Goal: Task Accomplishment & Management: Complete application form

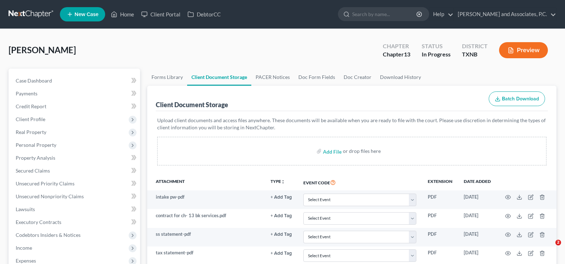
select select "19"
select select "6"
select select "22"
click at [128, 15] on link "Home" at bounding box center [122, 14] width 30 height 13
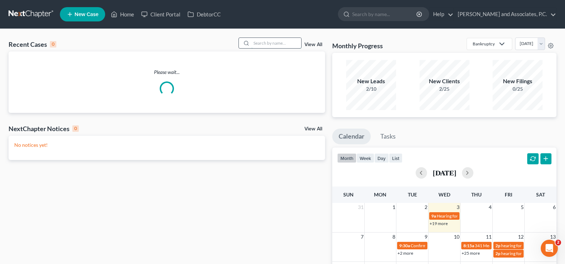
click at [270, 44] on input "search" at bounding box center [276, 43] width 50 height 10
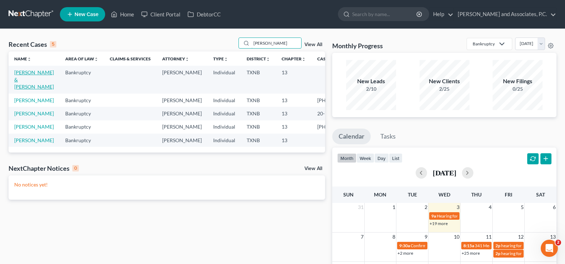
type input "poore"
click at [16, 77] on link "[PERSON_NAME] & [PERSON_NAME]" at bounding box center [34, 79] width 40 height 20
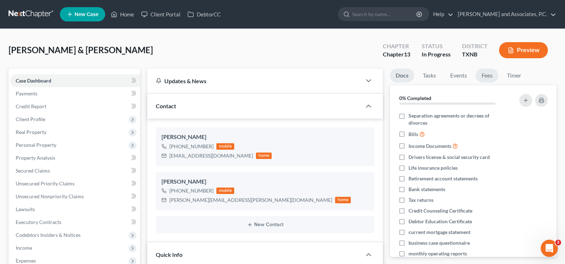
scroll to position [165, 0]
click at [496, 75] on link "Fees" at bounding box center [487, 75] width 23 height 14
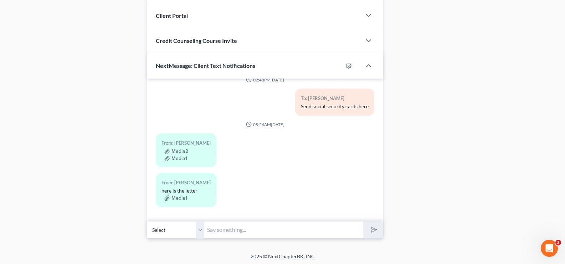
scroll to position [507, 0]
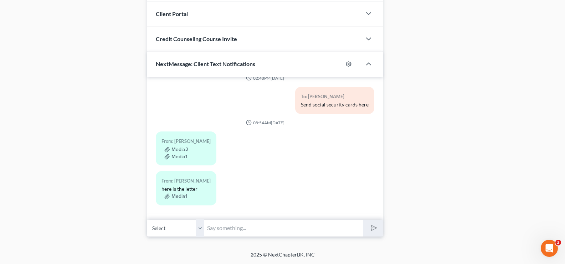
click at [201, 229] on select "Select +1 (940) 500-3615 - Devyn Poore +1 (940) 782-8307 - Devin Poore" at bounding box center [175, 227] width 57 height 17
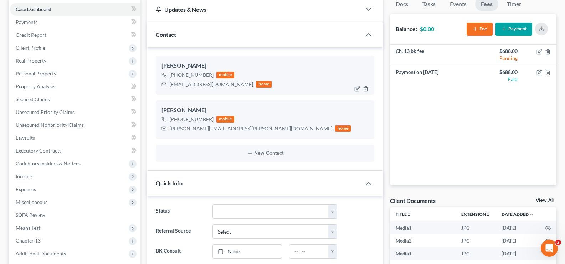
scroll to position [274, 0]
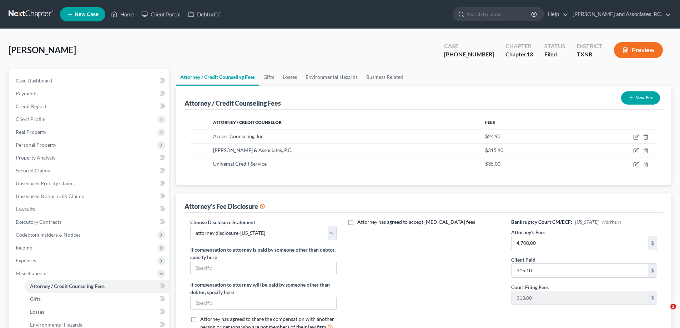
select select "1"
click at [134, 15] on link "Home" at bounding box center [122, 14] width 30 height 13
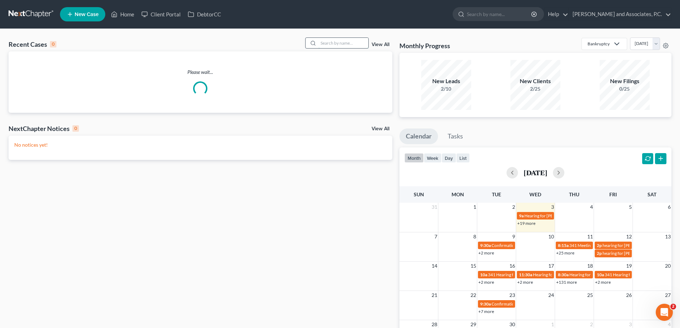
click at [320, 44] on input "search" at bounding box center [343, 43] width 50 height 10
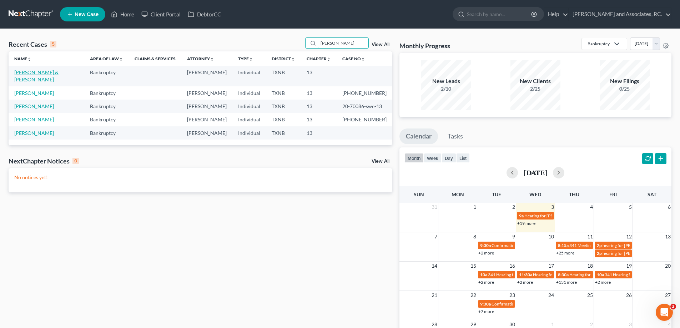
type input "poore"
click at [59, 74] on link "[PERSON_NAME] & [PERSON_NAME]" at bounding box center [36, 75] width 44 height 13
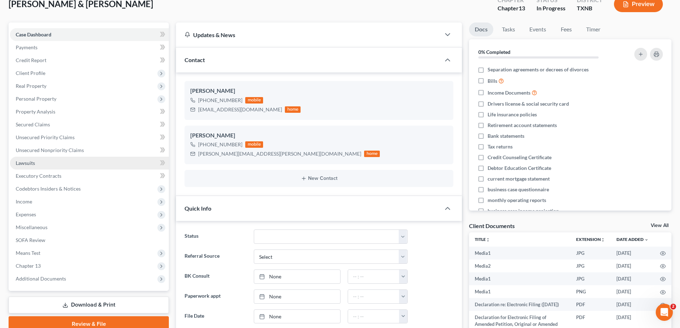
scroll to position [71, 0]
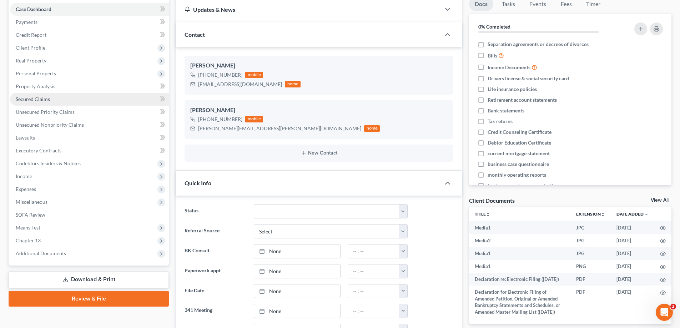
drag, startPoint x: 70, startPoint y: 97, endPoint x: 102, endPoint y: 97, distance: 32.1
click at [70, 97] on link "Secured Claims" at bounding box center [89, 99] width 159 height 13
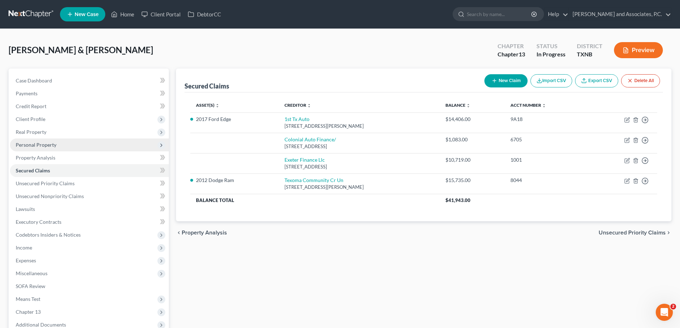
click at [33, 144] on span "Personal Property" at bounding box center [36, 145] width 41 height 6
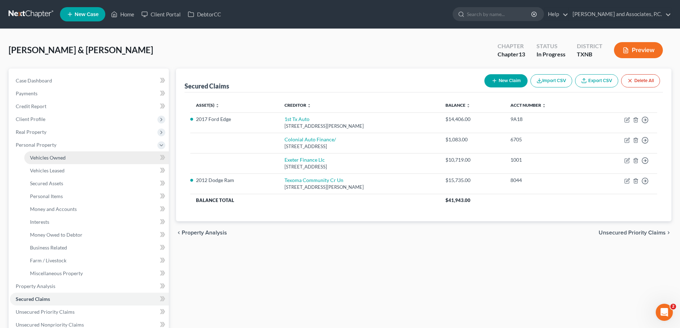
click at [46, 156] on span "Vehicles Owned" at bounding box center [48, 157] width 36 height 6
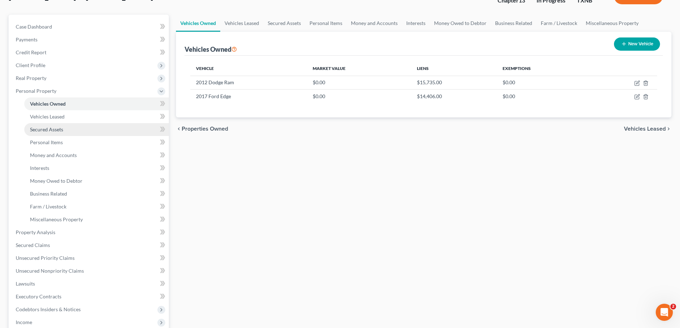
scroll to position [71, 0]
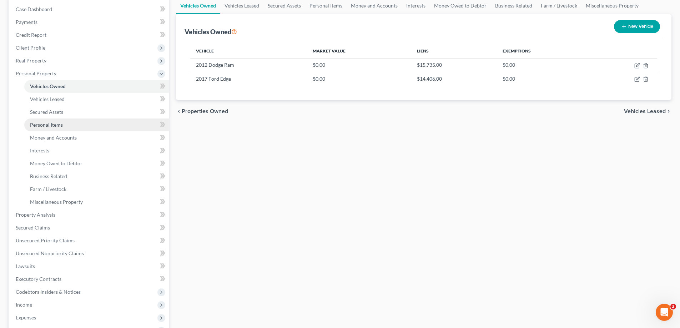
click at [28, 126] on link "Personal Items" at bounding box center [96, 124] width 144 height 13
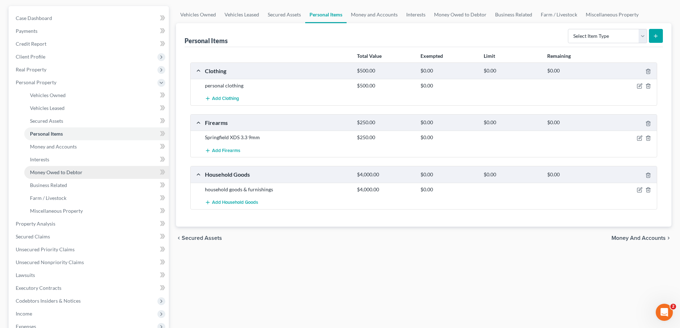
scroll to position [71, 0]
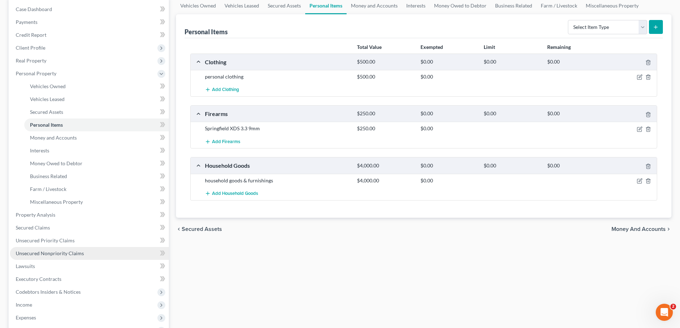
click at [72, 251] on span "Unsecured Nonpriority Claims" at bounding box center [50, 253] width 68 height 6
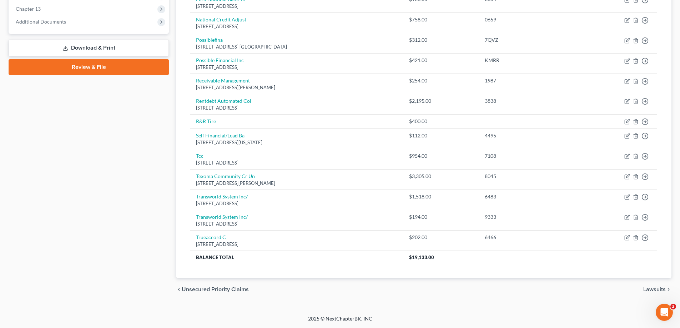
scroll to position [232, 0]
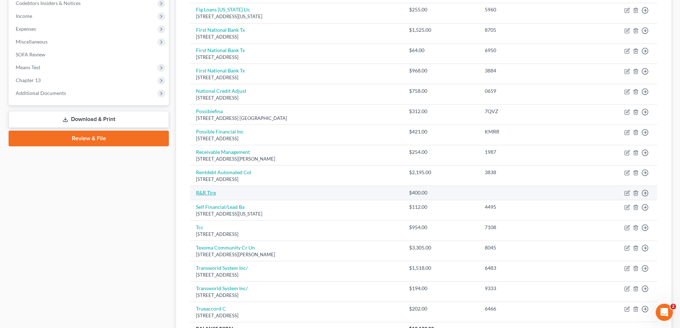
click at [206, 193] on link "R&R Tire" at bounding box center [206, 192] width 20 height 6
select select "0"
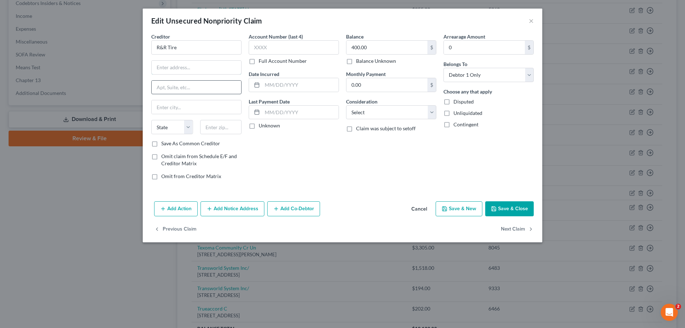
drag, startPoint x: 176, startPoint y: 66, endPoint x: 177, endPoint y: 87, distance: 21.8
click at [176, 66] on input "text" at bounding box center [197, 68] width 90 height 14
type input "2580 Central Fwy"
type input "Wichita Falls"
select select "45"
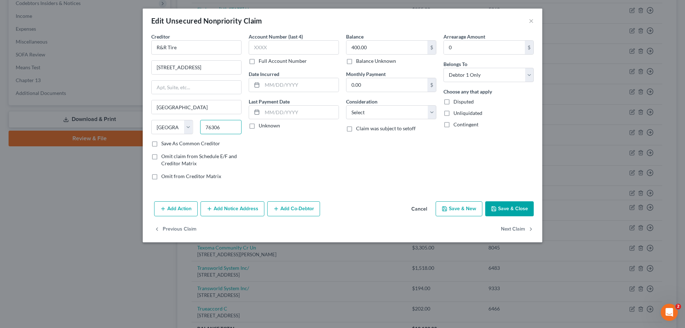
type input "76306"
click at [495, 209] on polyline "button" at bounding box center [494, 210] width 2 height 2
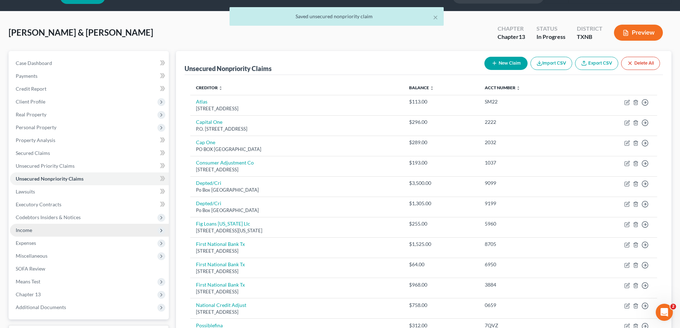
scroll to position [0, 0]
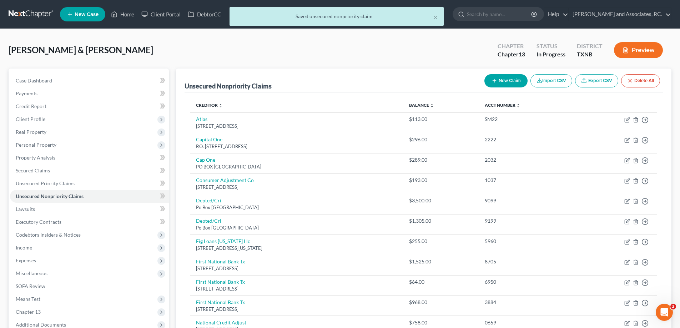
click at [122, 16] on div "× Saved unsecured nonpriority claim" at bounding box center [336, 18] width 680 height 22
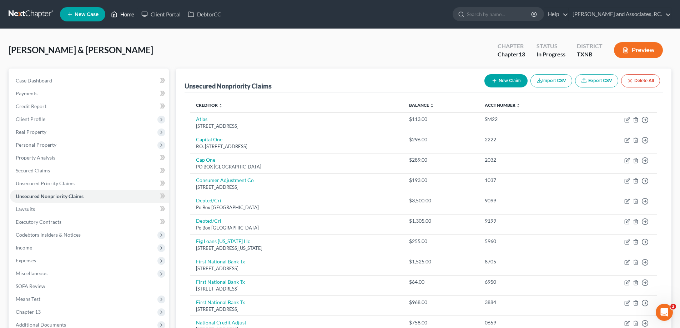
click at [123, 12] on link "Home" at bounding box center [122, 14] width 30 height 13
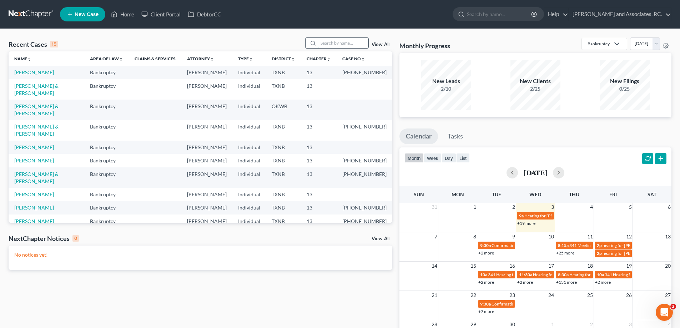
click at [325, 45] on input "search" at bounding box center [343, 43] width 50 height 10
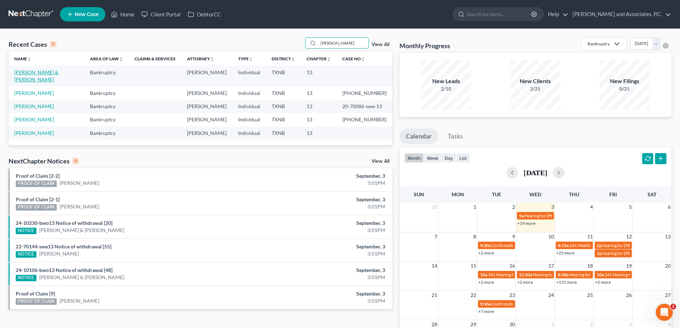
type input "poore"
click at [47, 71] on link "[PERSON_NAME] & [PERSON_NAME]" at bounding box center [36, 75] width 44 height 13
select select "7"
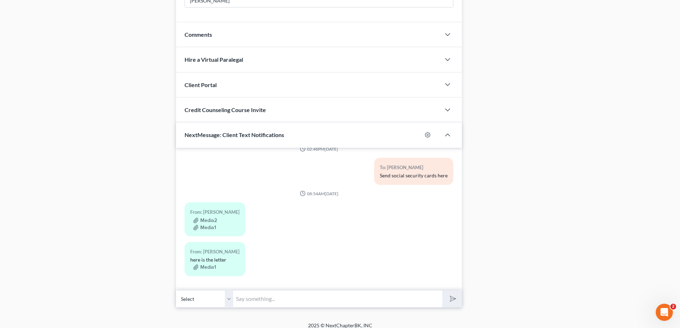
scroll to position [443, 0]
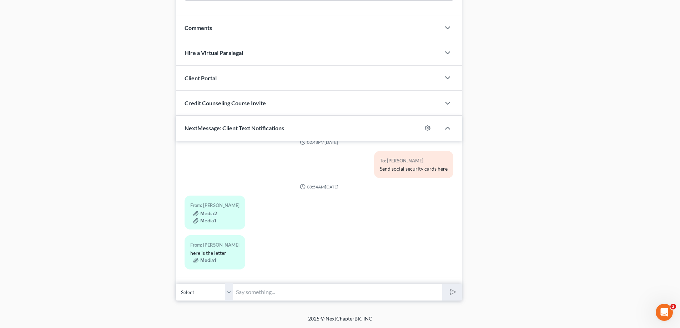
click at [229, 292] on select "Select +1 (940) 500-3615 - Devyn Poore +1 (940) 782-8307 - Devin Poore" at bounding box center [204, 291] width 57 height 17
click at [176, 283] on select "Select +1 (940) 500-3615 - Devyn Poore +1 (940) 782-8307 - Devin Poore" at bounding box center [204, 291] width 57 height 17
click at [251, 295] on input "text" at bounding box center [337, 291] width 209 height 17
type input "She said they would let the guy know."
click at [442, 284] on button "submit" at bounding box center [452, 292] width 20 height 17
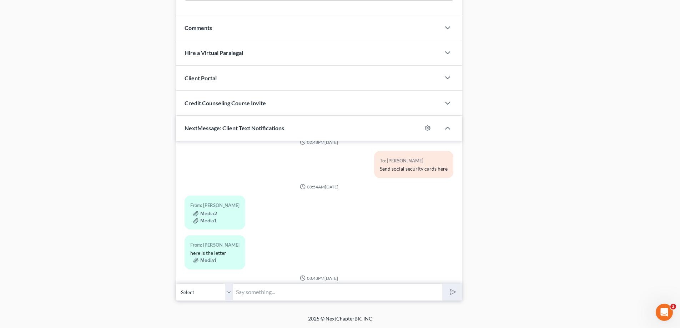
scroll to position [202, 0]
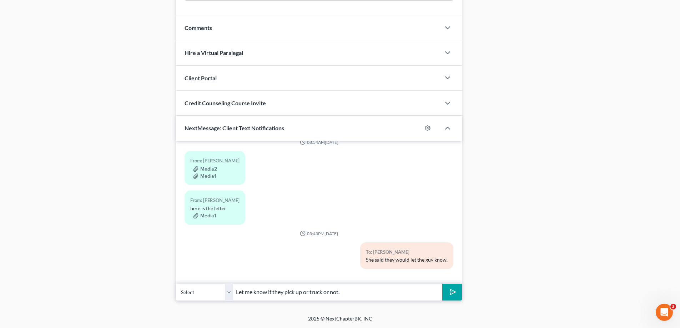
type input "Let me know if they pick up or truck or not."
click at [442, 284] on button "submit" at bounding box center [452, 292] width 20 height 17
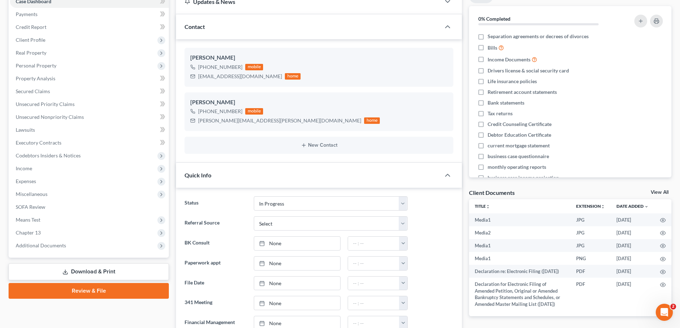
scroll to position [0, 0]
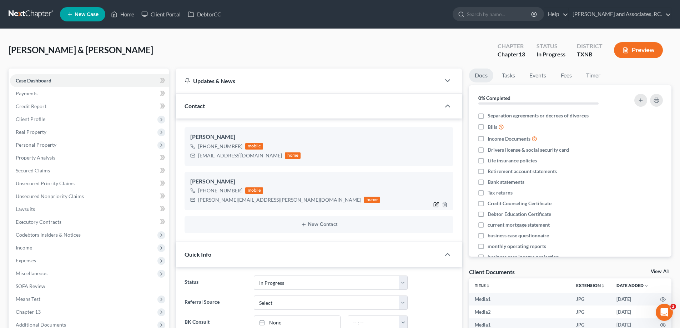
click at [438, 203] on icon "button" at bounding box center [436, 203] width 3 height 3
select select "0"
select select "2"
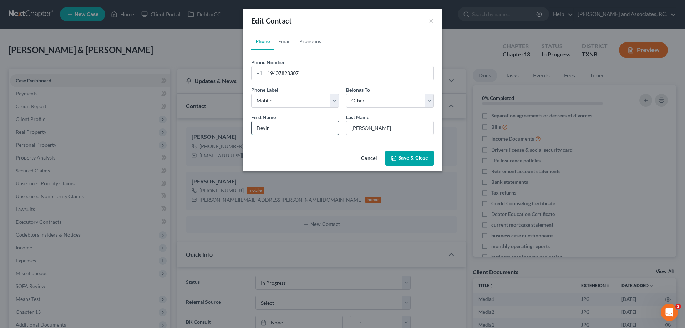
click at [280, 131] on input "Devin" at bounding box center [294, 128] width 87 height 14
type input "Devyn"
click at [395, 156] on icon "button" at bounding box center [394, 158] width 6 height 6
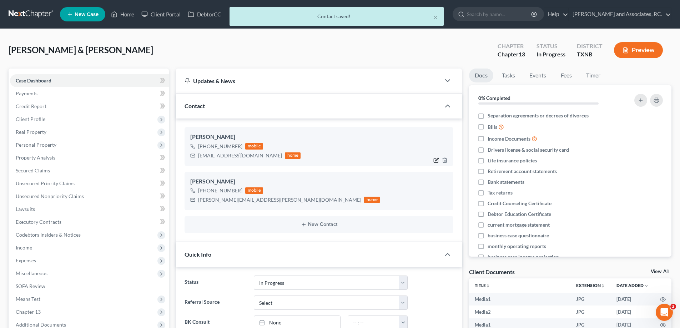
click at [435, 161] on icon "button" at bounding box center [436, 159] width 3 height 3
select select "0"
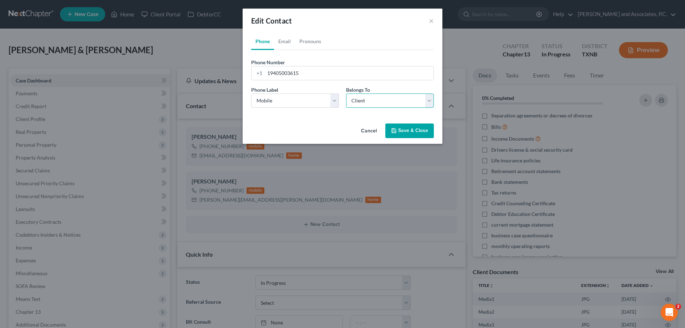
click at [381, 101] on select "Select Client Spouse Other" at bounding box center [390, 100] width 88 height 14
select select "1"
click at [346, 93] on select "Select Client Spouse Other" at bounding box center [390, 100] width 88 height 14
click at [404, 129] on button "Save & Close" at bounding box center [409, 130] width 49 height 15
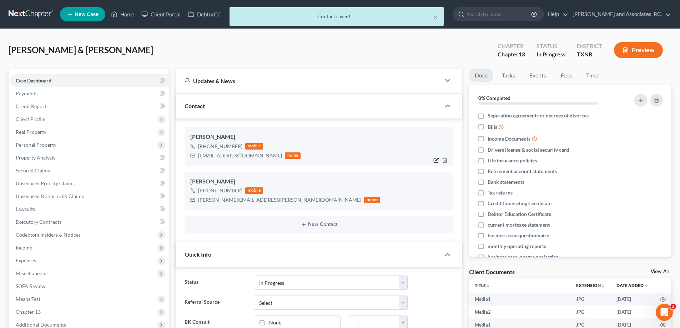
click at [435, 161] on icon "button" at bounding box center [436, 160] width 6 height 6
select select "0"
select select "1"
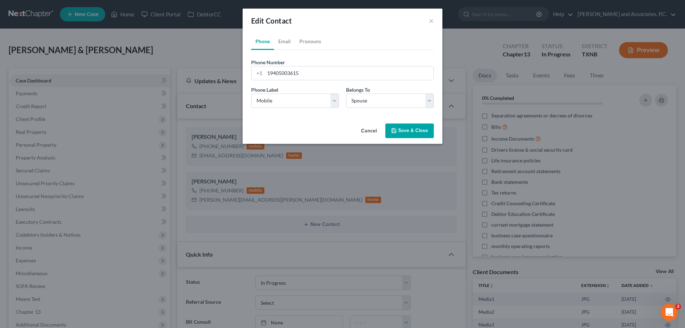
click at [429, 133] on button "Save & Close" at bounding box center [409, 130] width 49 height 15
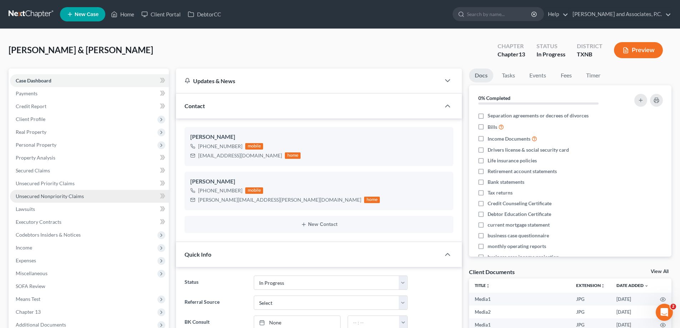
click at [58, 195] on span "Unsecured Nonpriority Claims" at bounding box center [50, 196] width 68 height 6
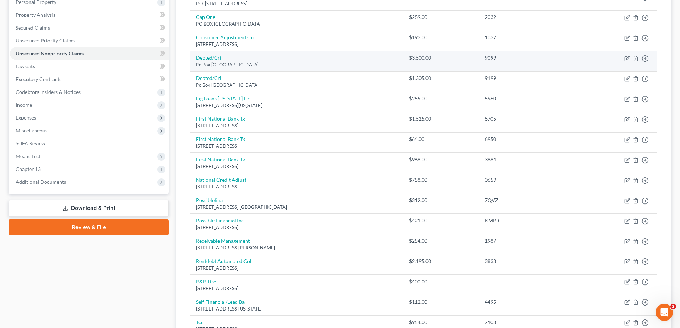
scroll to position [285, 0]
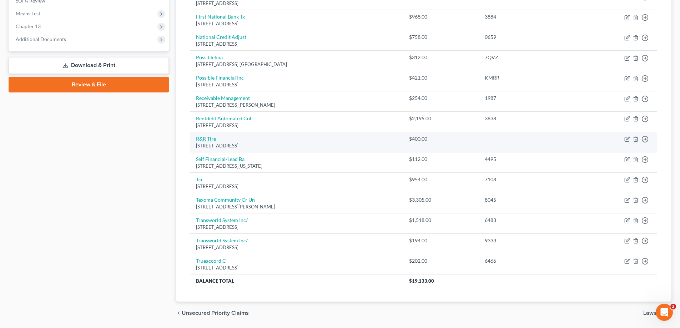
click at [208, 138] on link "R&R Tire" at bounding box center [206, 139] width 20 height 6
select select "45"
select select "0"
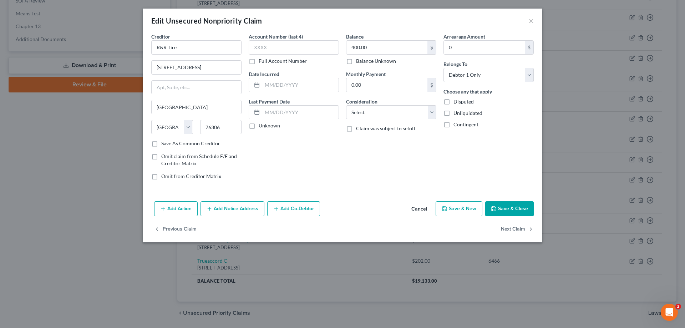
click at [517, 204] on button "Save & Close" at bounding box center [509, 208] width 49 height 15
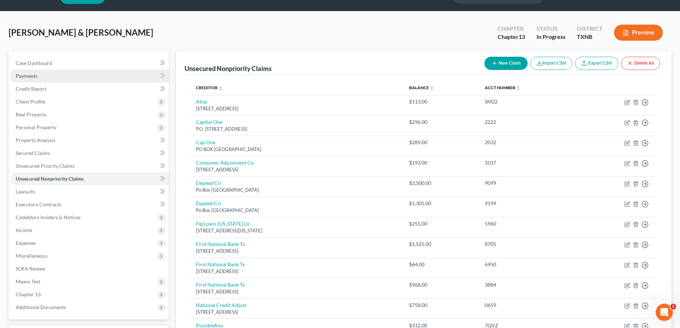
scroll to position [0, 0]
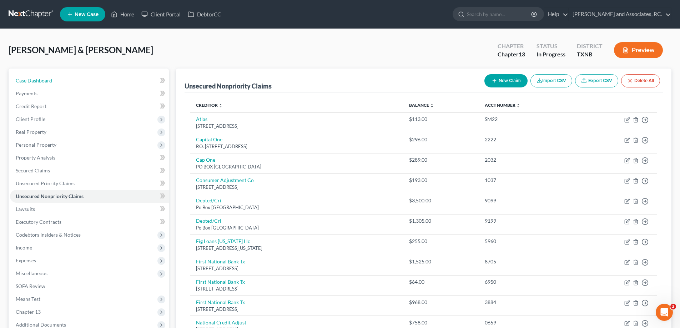
drag, startPoint x: 47, startPoint y: 82, endPoint x: 171, endPoint y: 139, distance: 136.0
click at [47, 82] on span "Case Dashboard" at bounding box center [34, 80] width 36 height 6
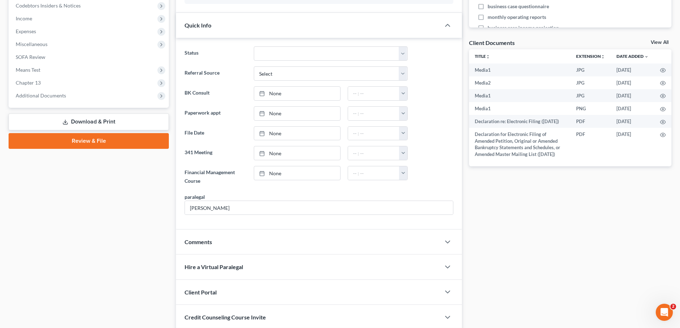
scroll to position [86, 0]
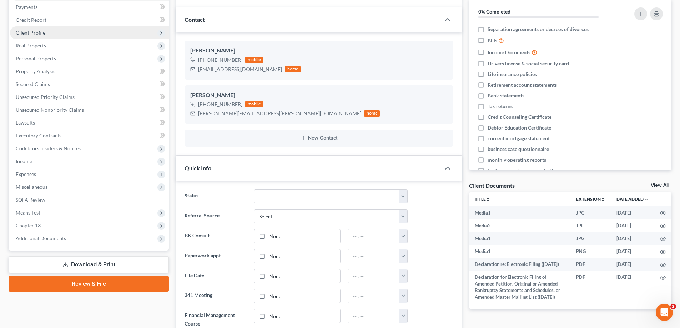
click at [46, 30] on span "Client Profile" at bounding box center [89, 32] width 159 height 13
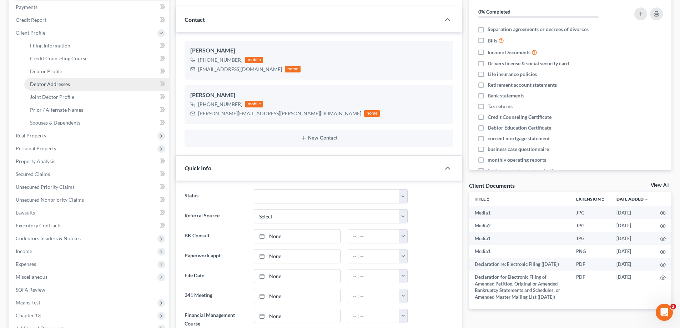
click at [60, 87] on span "Debtor Addresses" at bounding box center [50, 84] width 40 height 6
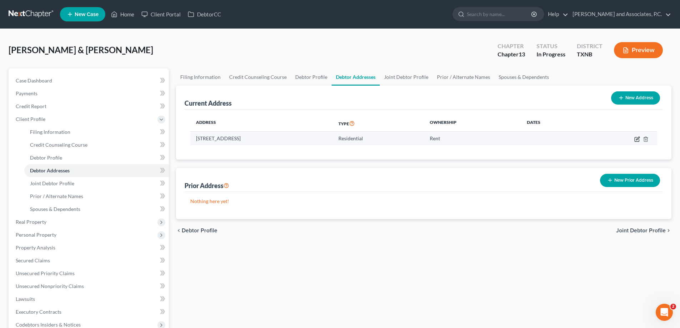
click at [635, 141] on icon "button" at bounding box center [636, 139] width 4 height 4
select select "45"
select select "0"
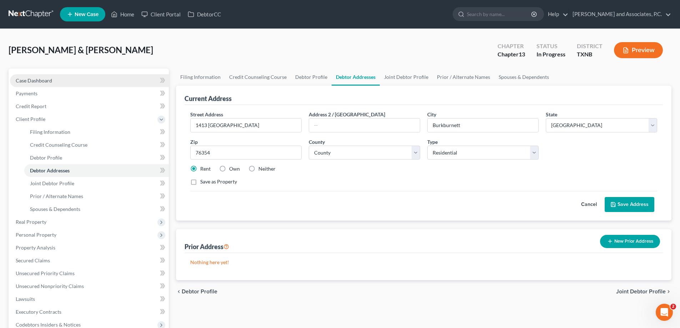
click at [41, 82] on span "Case Dashboard" at bounding box center [34, 80] width 36 height 6
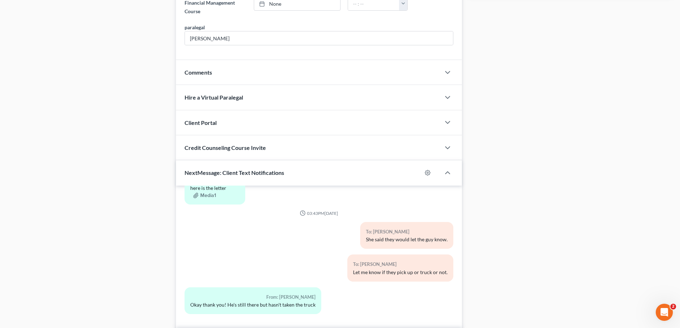
scroll to position [372, 0]
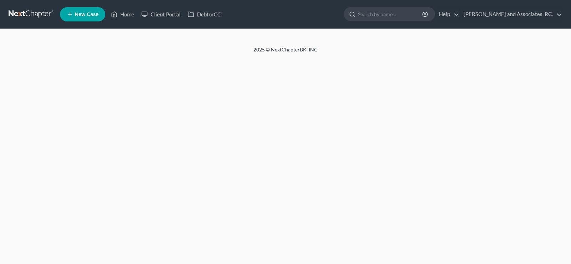
select select "7"
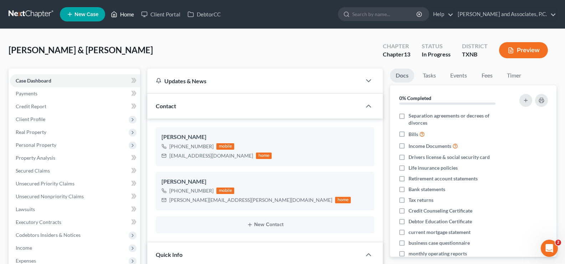
click at [119, 17] on link "Home" at bounding box center [122, 14] width 30 height 13
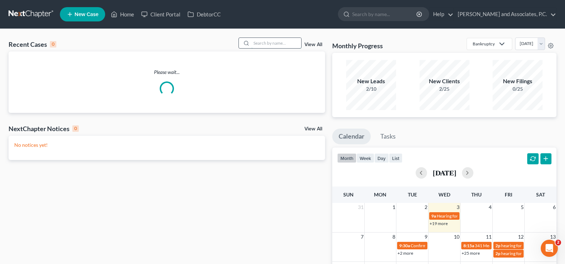
click at [286, 44] on input "search" at bounding box center [276, 43] width 50 height 10
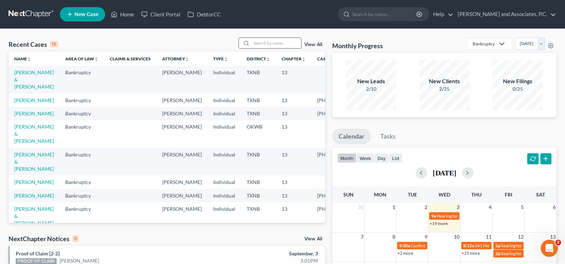
click at [259, 42] on input "search" at bounding box center [276, 43] width 50 height 10
type input "[PERSON_NAME]"
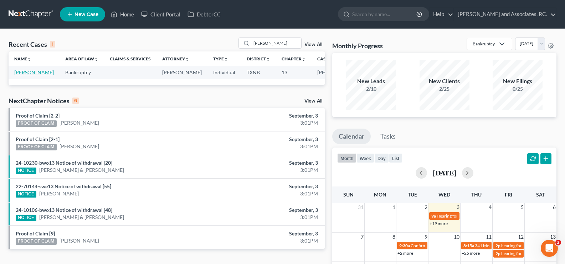
click at [30, 73] on link "[PERSON_NAME]" at bounding box center [34, 72] width 40 height 6
select select "5"
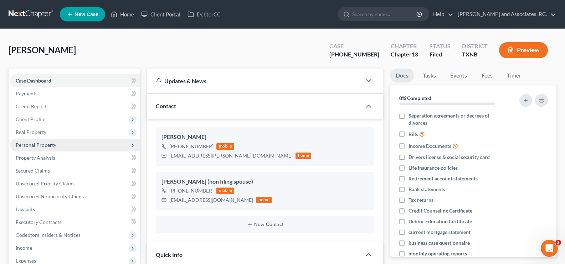
scroll to position [285, 0]
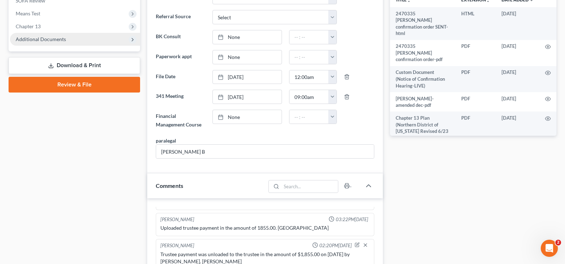
click at [52, 41] on span "Additional Documents" at bounding box center [41, 39] width 50 height 6
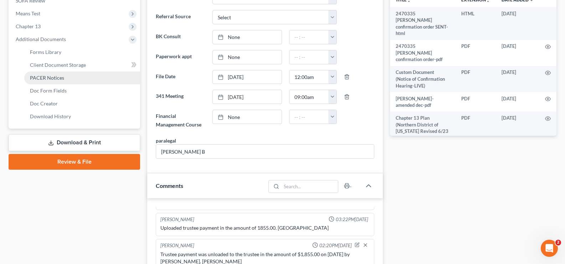
click at [51, 82] on link "PACER Notices" at bounding box center [82, 77] width 116 height 13
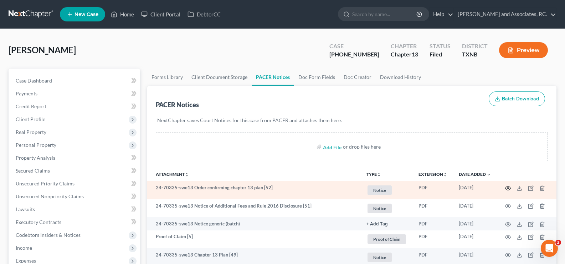
click at [507, 187] on icon "button" at bounding box center [508, 188] width 6 height 6
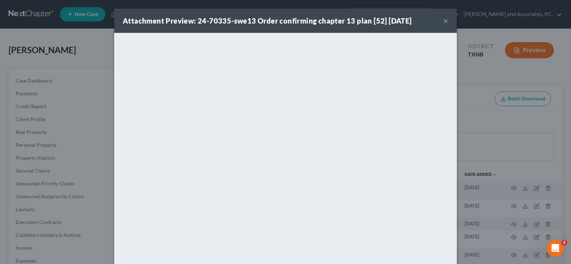
click at [443, 19] on button "×" at bounding box center [445, 20] width 5 height 9
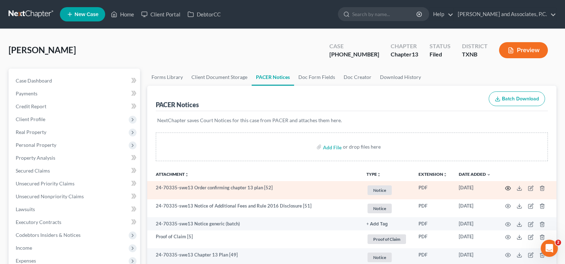
click at [506, 188] on icon "button" at bounding box center [508, 188] width 5 height 4
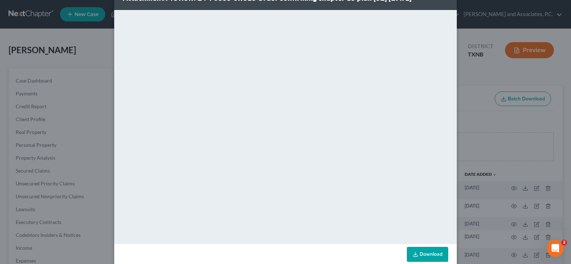
scroll to position [35, 0]
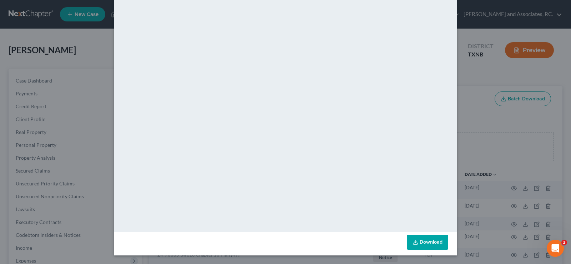
click at [417, 244] on link "Download" at bounding box center [427, 241] width 41 height 15
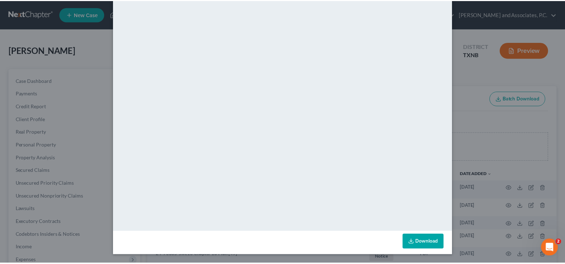
scroll to position [0, 0]
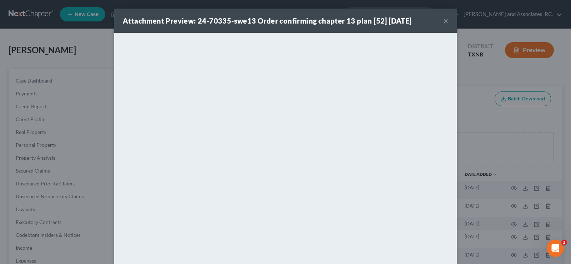
click at [443, 22] on button "×" at bounding box center [445, 20] width 5 height 9
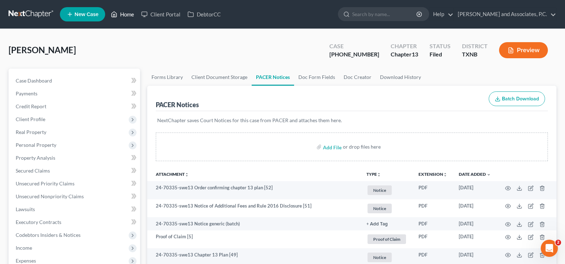
click at [133, 13] on link "Home" at bounding box center [122, 14] width 30 height 13
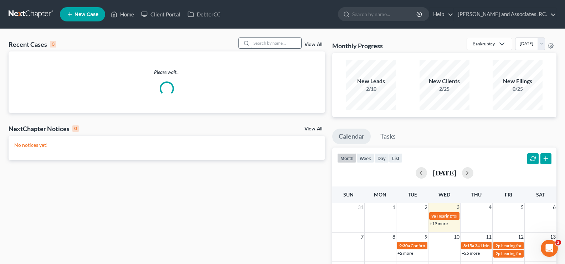
click at [260, 43] on input "search" at bounding box center [276, 43] width 50 height 10
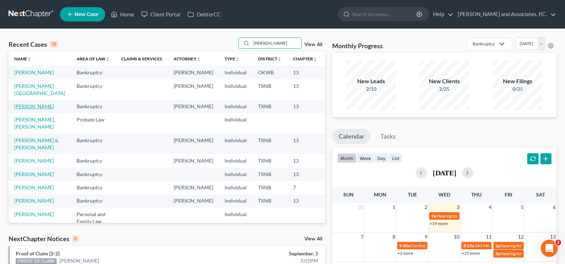
type input "[PERSON_NAME]"
click at [23, 109] on link "[PERSON_NAME]" at bounding box center [34, 106] width 40 height 6
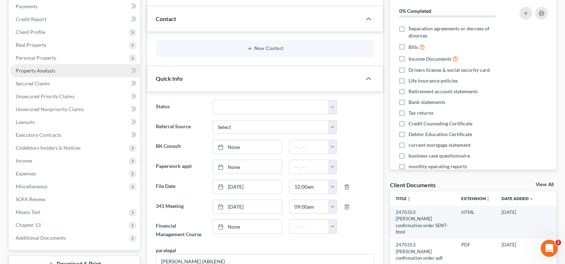
scroll to position [229, 0]
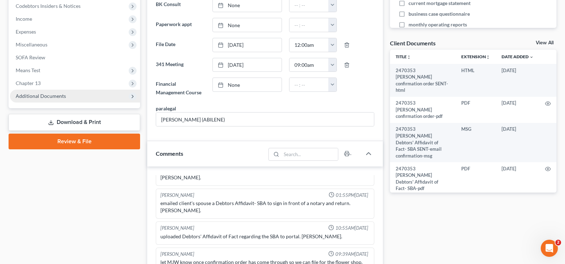
click at [57, 99] on span "Additional Documents" at bounding box center [75, 96] width 130 height 13
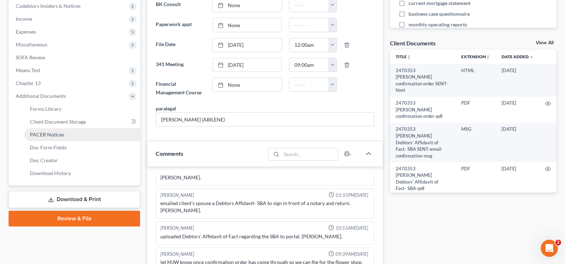
click at [57, 132] on span "PACER Notices" at bounding box center [47, 134] width 34 height 6
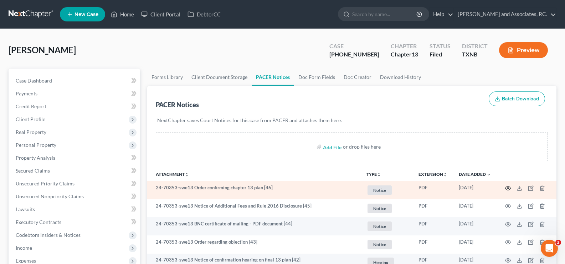
click at [507, 187] on icon "button" at bounding box center [508, 188] width 5 height 4
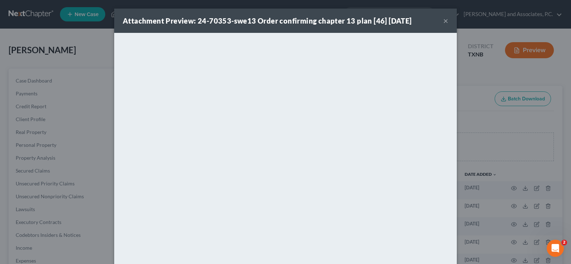
click at [443, 21] on button "×" at bounding box center [445, 20] width 5 height 9
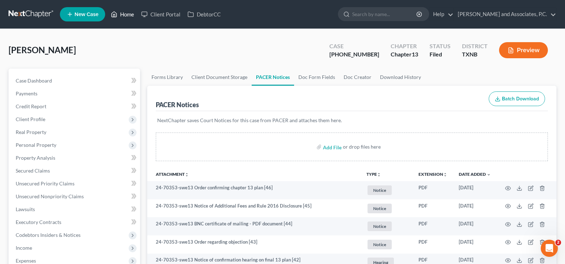
click at [125, 15] on link "Home" at bounding box center [122, 14] width 30 height 13
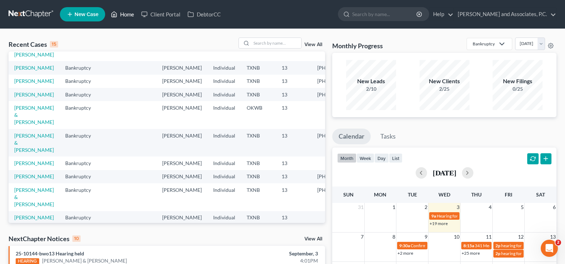
scroll to position [71, 0]
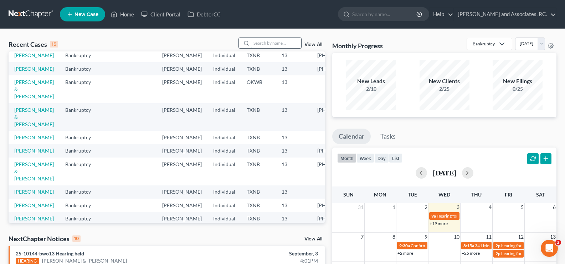
click at [253, 42] on input "search" at bounding box center [276, 43] width 50 height 10
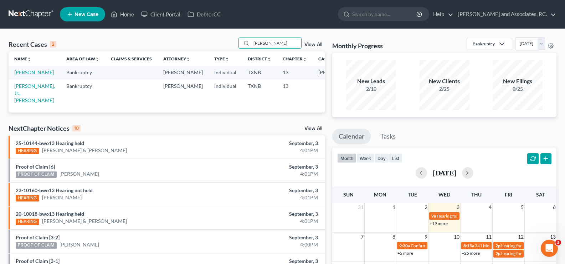
scroll to position [0, 0]
type input "[PERSON_NAME]"
click at [21, 75] on link "[PERSON_NAME]" at bounding box center [34, 72] width 40 height 6
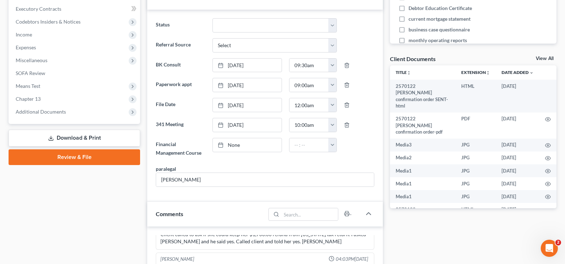
scroll to position [558, 0]
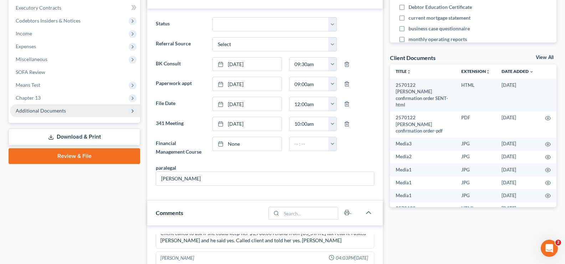
click at [64, 109] on span "Additional Documents" at bounding box center [41, 110] width 50 height 6
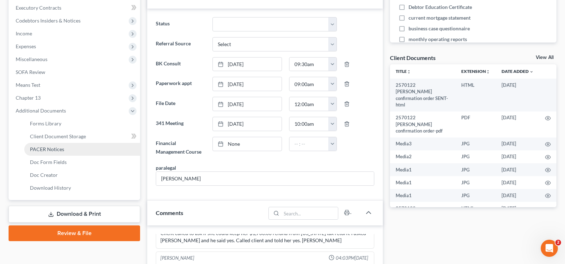
click at [64, 151] on link "PACER Notices" at bounding box center [82, 149] width 116 height 13
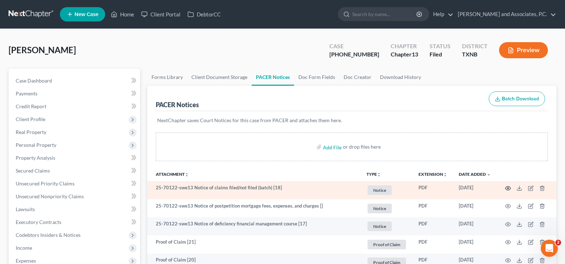
click at [508, 188] on circle "button" at bounding box center [508, 187] width 1 height 1
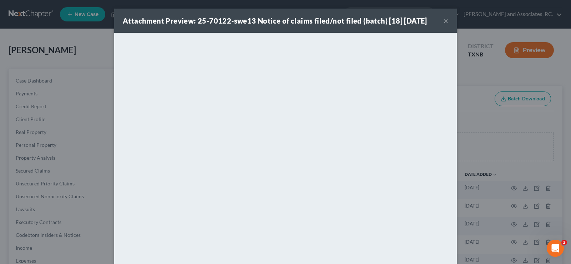
click at [443, 20] on button "×" at bounding box center [445, 20] width 5 height 9
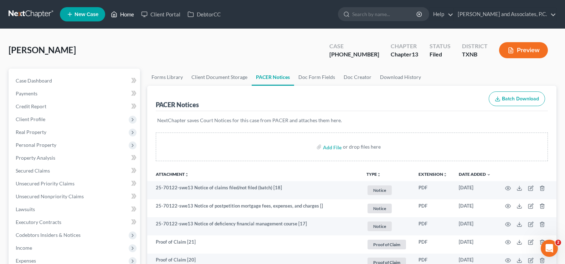
click at [120, 16] on link "Home" at bounding box center [122, 14] width 30 height 13
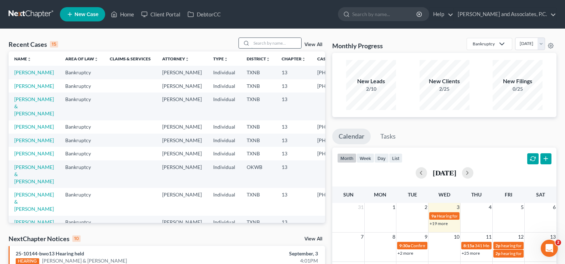
click at [267, 41] on input "search" at bounding box center [276, 43] width 50 height 10
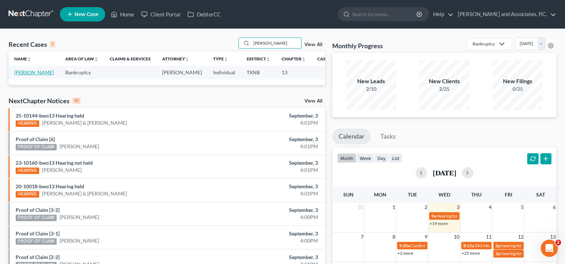
type input "[PERSON_NAME]"
click at [16, 73] on link "[PERSON_NAME]" at bounding box center [34, 72] width 40 height 6
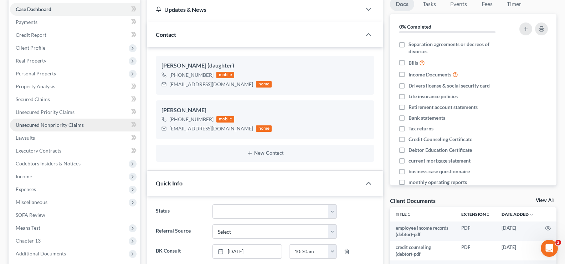
scroll to position [143, 0]
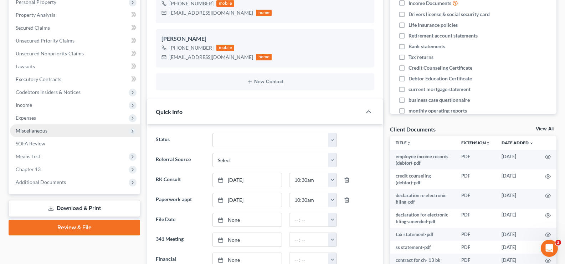
click at [33, 134] on span "Miscellaneous" at bounding box center [75, 130] width 130 height 13
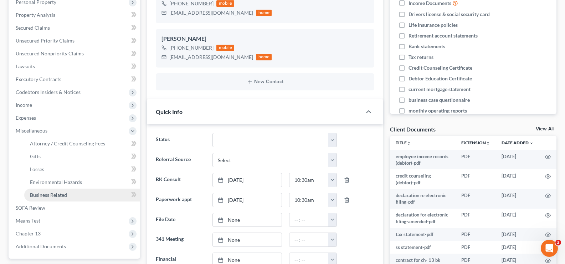
click at [38, 195] on span "Business Related" at bounding box center [48, 195] width 37 height 6
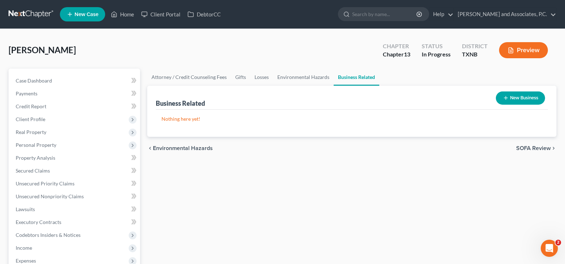
click at [515, 102] on button "New Business" at bounding box center [520, 97] width 49 height 13
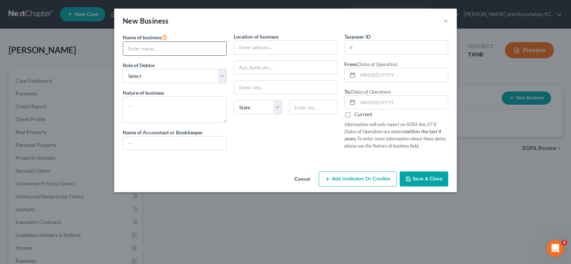
click at [178, 48] on input "text" at bounding box center [174, 49] width 103 height 14
click at [180, 53] on input "text" at bounding box center [174, 49] width 103 height 14
type input "[PERSON_NAME] Services, Inc."
click at [221, 76] on select "Select A member of a limited liability company (LLC) or limited liability partn…" at bounding box center [175, 76] width 104 height 14
select select "officer"
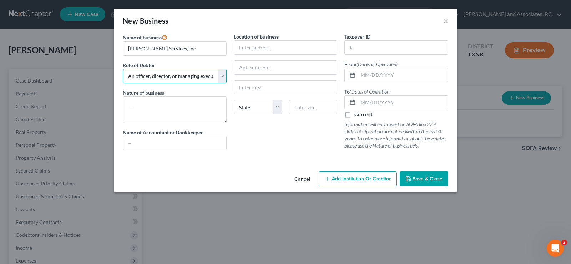
click at [123, 69] on select "Select A member of a limited liability company (LLC) or limited liability partn…" at bounding box center [175, 76] width 104 height 14
click at [280, 49] on input "text" at bounding box center [285, 48] width 103 height 14
type input "[STREET_ADDRESS]"
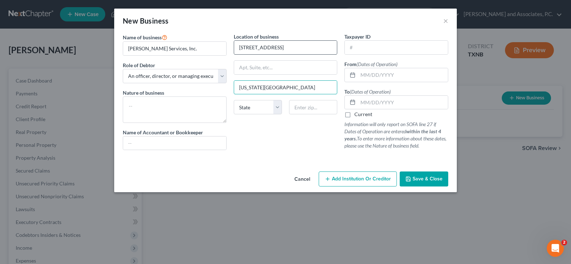
type input "[US_STATE][GEOGRAPHIC_DATA]"
select select "45"
type input "76367"
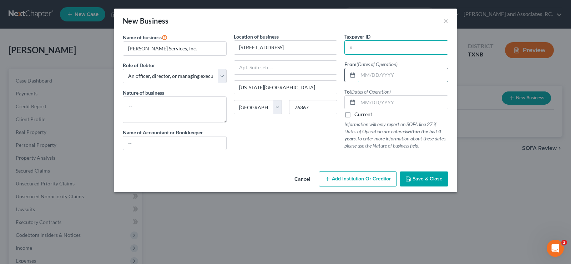
click at [363, 79] on input "text" at bounding box center [403, 75] width 90 height 14
type input "[DATE]"
click at [377, 96] on input "text" at bounding box center [403, 103] width 90 height 14
click at [367, 47] on input "text" at bounding box center [396, 48] width 103 height 14
click at [355, 45] on input "[US_EMPLOYER_IDENTIFICATION_NUMBER]" at bounding box center [396, 48] width 103 height 14
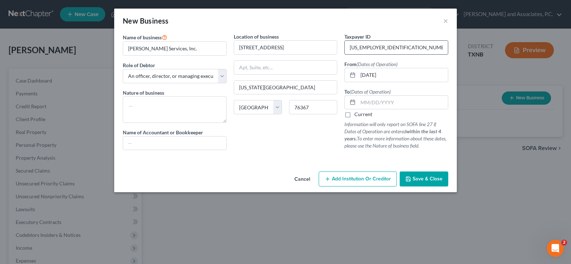
click at [359, 49] on input "[US_EMPLOYER_IDENTIFICATION_NUMBER]" at bounding box center [396, 48] width 103 height 14
type input "[US_EMPLOYER_IDENTIFICATION_NUMBER]"
click at [154, 139] on input "text" at bounding box center [174, 143] width 103 height 14
click at [222, 76] on select "Select A member of a limited liability company (LLC) or limited liability partn…" at bounding box center [175, 76] width 104 height 14
click at [123, 69] on select "Select A member of a limited liability company (LLC) or limited liability partn…" at bounding box center [175, 76] width 104 height 14
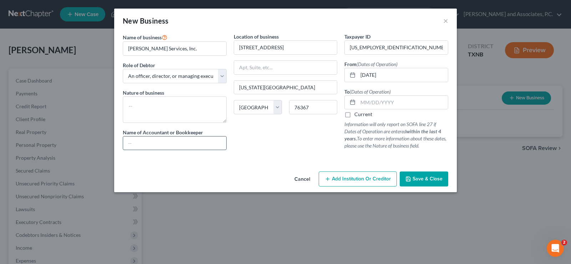
click at [128, 143] on input "text" at bounding box center [174, 143] width 103 height 14
type input "[PERSON_NAME], CPA"
click at [413, 178] on span "Save & Close" at bounding box center [427, 179] width 30 height 6
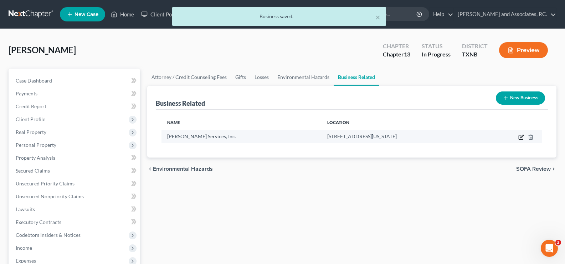
click at [523, 137] on icon "button" at bounding box center [522, 137] width 6 height 6
select select "officer"
select select "45"
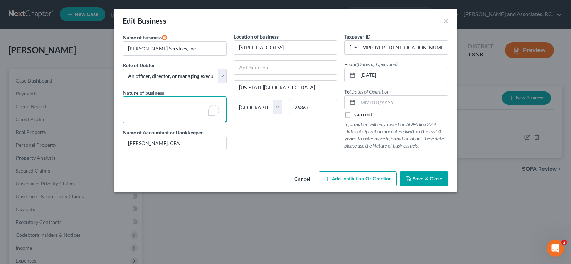
click at [173, 100] on textarea "To enrich screen reader interactions, please activate Accessibility in Grammarl…" at bounding box center [175, 109] width 104 height 26
type textarea "Ag services"
click at [364, 102] on input "text" at bounding box center [403, 103] width 90 height 14
click at [427, 179] on span "Save & Close" at bounding box center [427, 179] width 30 height 6
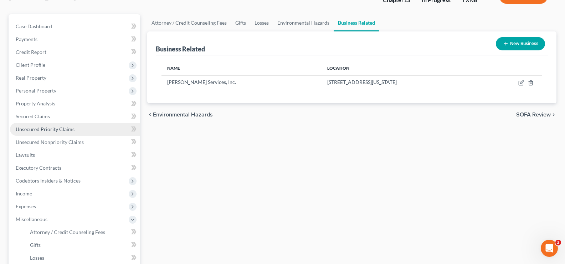
scroll to position [71, 0]
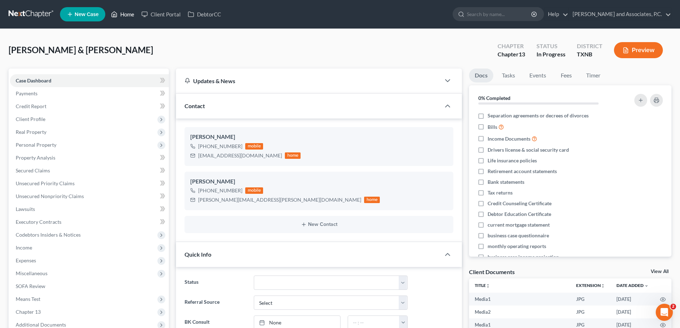
click at [122, 17] on link "Home" at bounding box center [122, 14] width 30 height 13
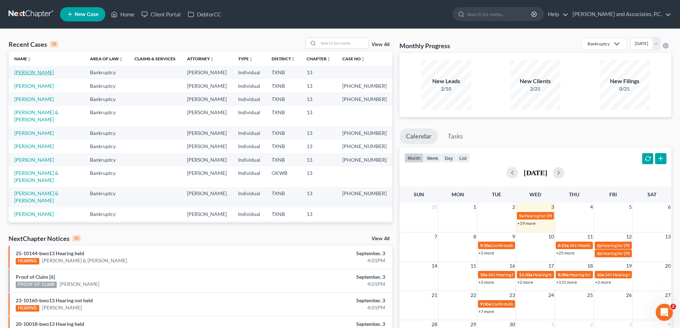
drag, startPoint x: 33, startPoint y: 75, endPoint x: 8, endPoint y: 77, distance: 24.7
click at [33, 75] on link "[PERSON_NAME]" at bounding box center [34, 72] width 40 height 6
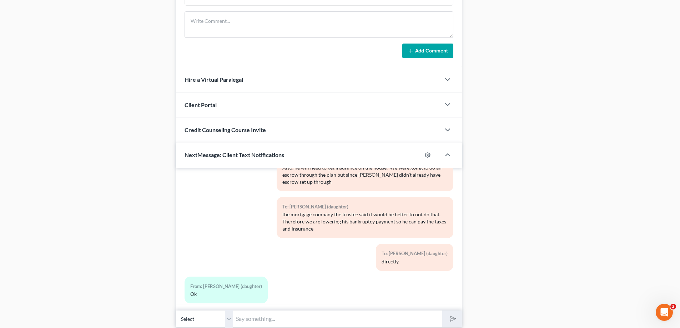
scroll to position [536, 0]
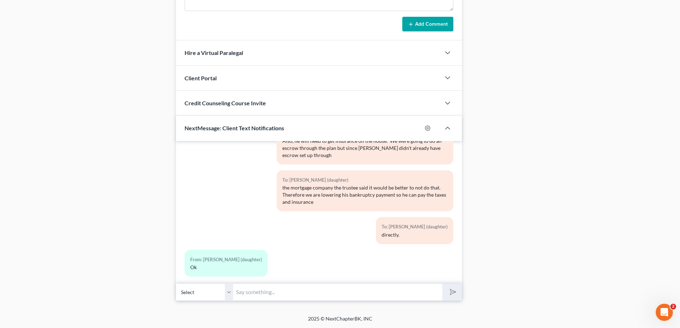
click at [227, 289] on select "Select +1 (940) 867-8033 - Jimmy Tigert +1 (832) 899-0472 - Diana Estrada (daug…" at bounding box center [204, 291] width 57 height 17
select select "1"
click at [176, 283] on select "Select +1 (940) 867-8033 - Jimmy Tigert +1 (832) 899-0472 - Diana Estrada (daug…" at bounding box center [204, 291] width 57 height 17
click at [255, 296] on input "text" at bounding box center [337, 291] width 209 height 17
